Goal: Information Seeking & Learning: Learn about a topic

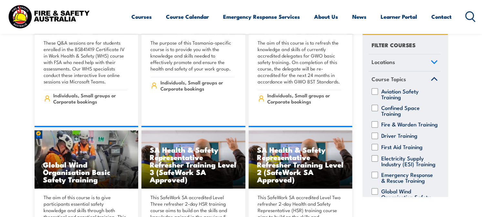
scroll to position [32, 0]
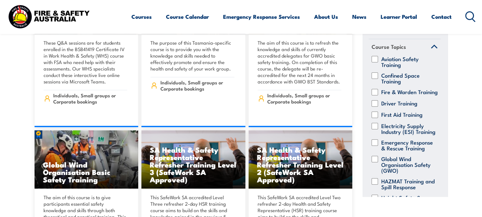
click at [412, 118] on label "First Aid Training" at bounding box center [401, 114] width 41 height 6
click at [378, 118] on input "First Aid Training" at bounding box center [375, 114] width 6 height 6
checkbox input "true"
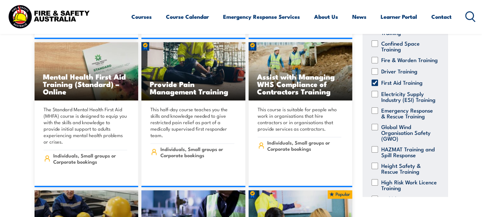
scroll to position [1389, 0]
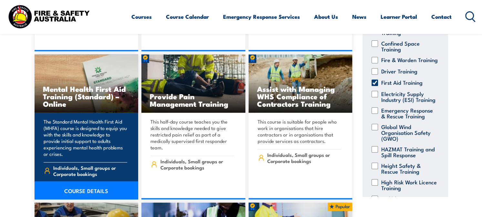
click at [96, 181] on link "COURSE DETAILS" at bounding box center [87, 190] width 104 height 18
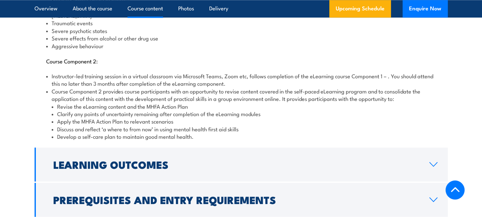
scroll to position [872, 0]
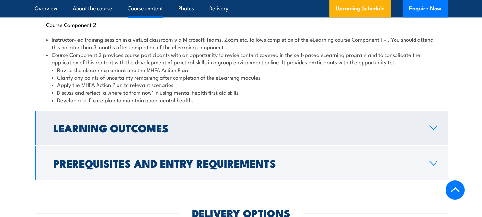
click at [210, 126] on h2 "Learning Outcomes" at bounding box center [236, 127] width 366 height 9
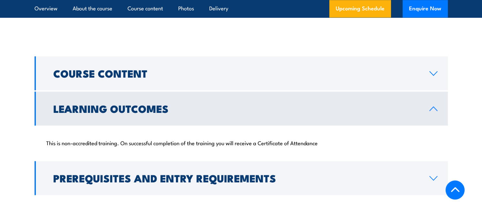
scroll to position [617, 0]
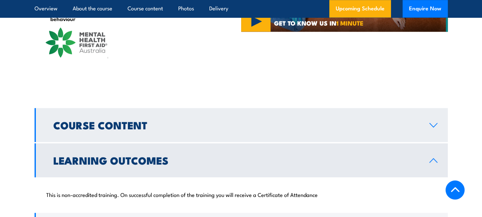
click at [227, 124] on h2 "Course Content" at bounding box center [236, 124] width 366 height 9
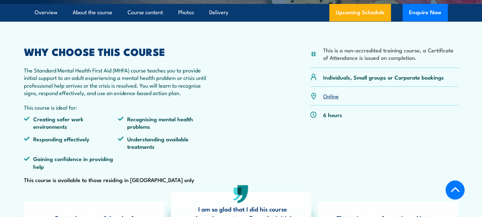
scroll to position [132, 0]
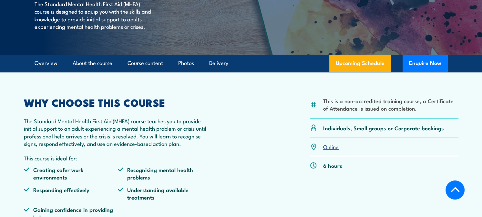
click at [251, 112] on div "This is a non-accredited training course, a Certificate of Attendance is issued…" at bounding box center [241, 167] width 435 height 138
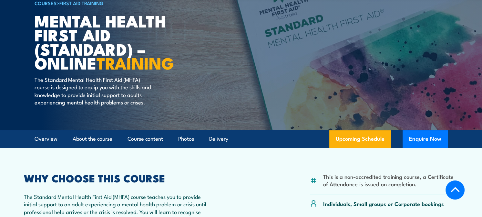
scroll to position [36, 0]
